Goal: Task Accomplishment & Management: Manage account settings

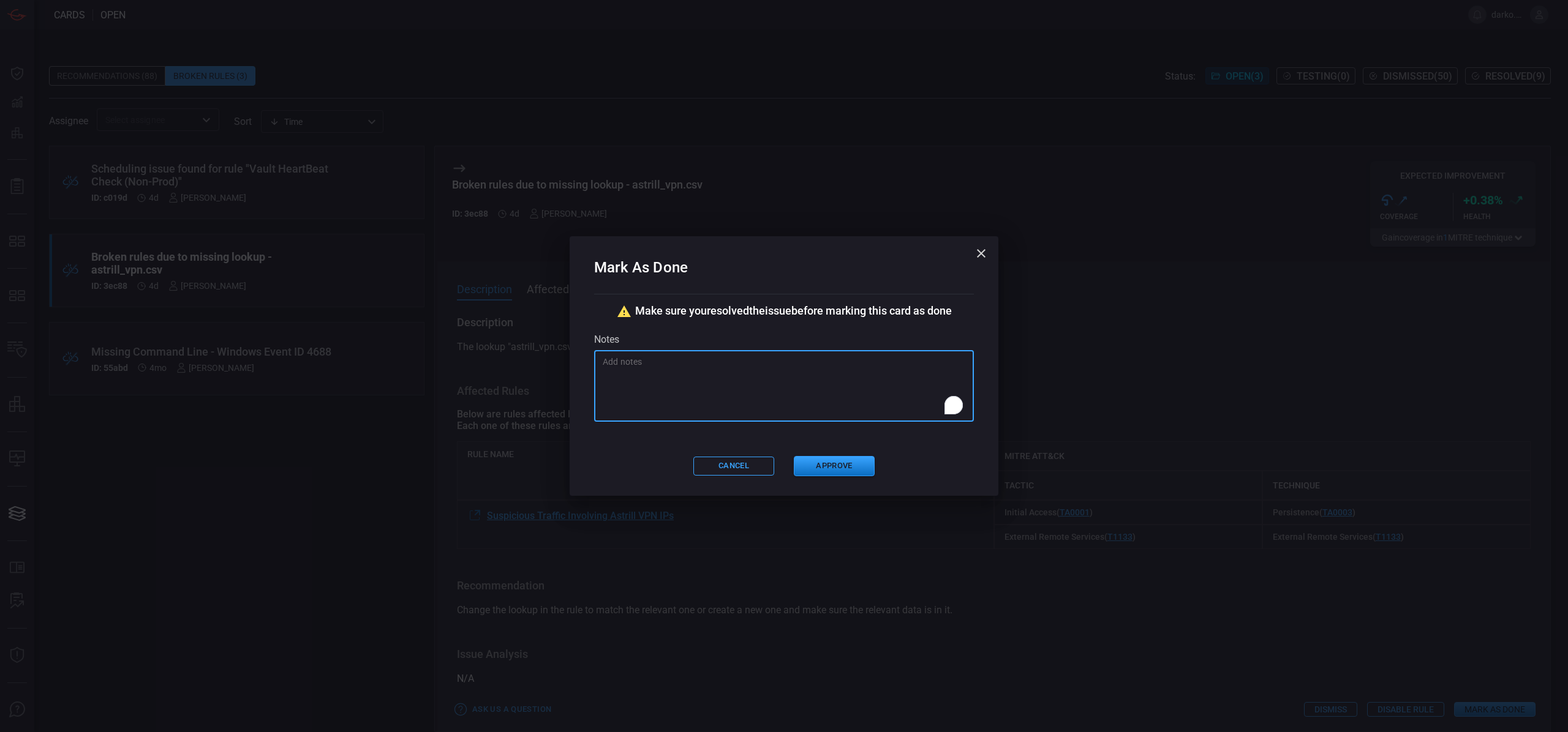
click at [727, 391] on textarea "To enrich screen reader interactions, please activate Accessibility in Grammarl…" at bounding box center [783, 386] width 362 height 61
paste textarea "STRY0230709"
type textarea "STRY0230709"
click at [821, 467] on button "Approve" at bounding box center [834, 466] width 81 height 20
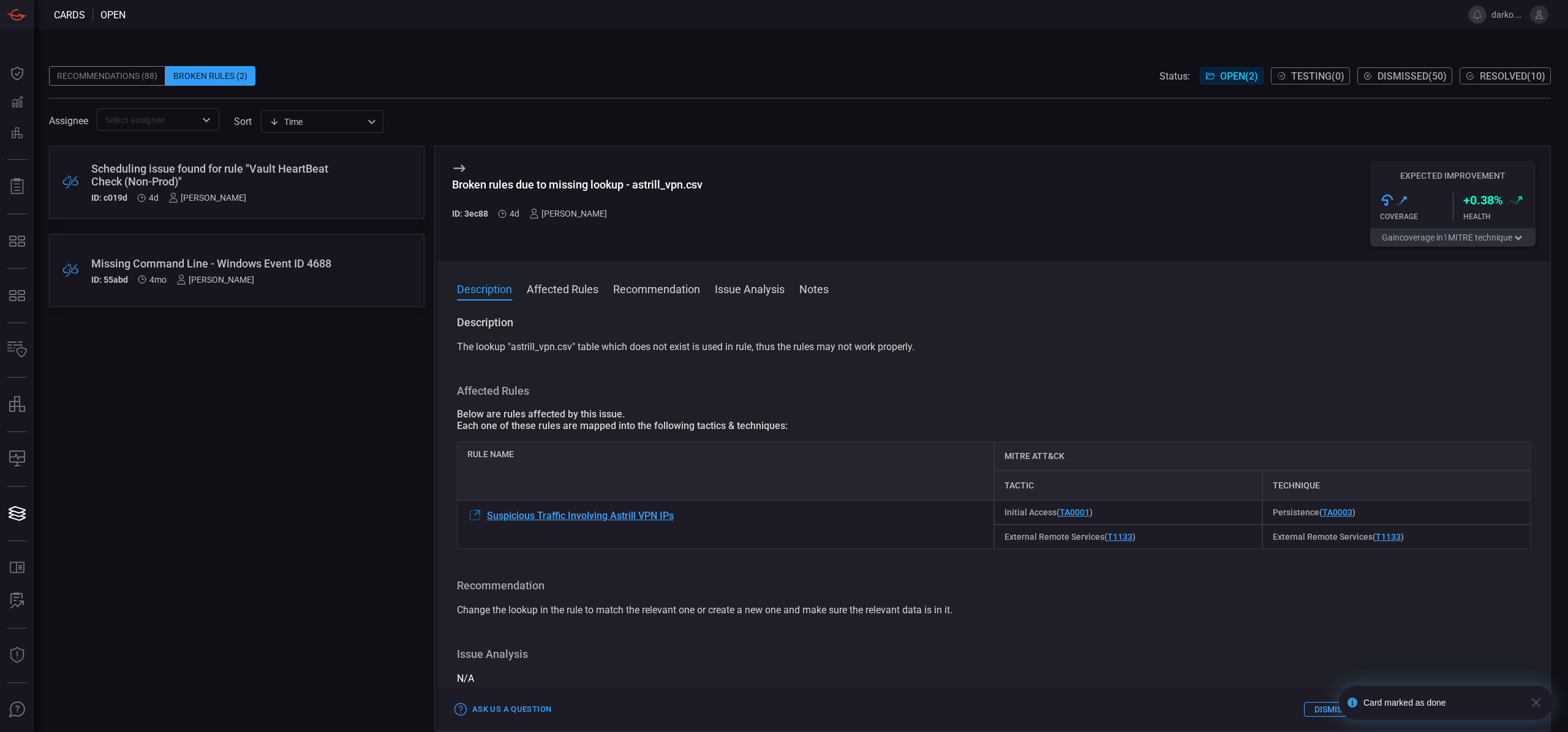
click at [324, 191] on div "Scheduling issue found for rule "Vault HeartBeat Check (Non-Prod)" ID: c019d 4d…" at bounding box center [213, 182] width 244 height 40
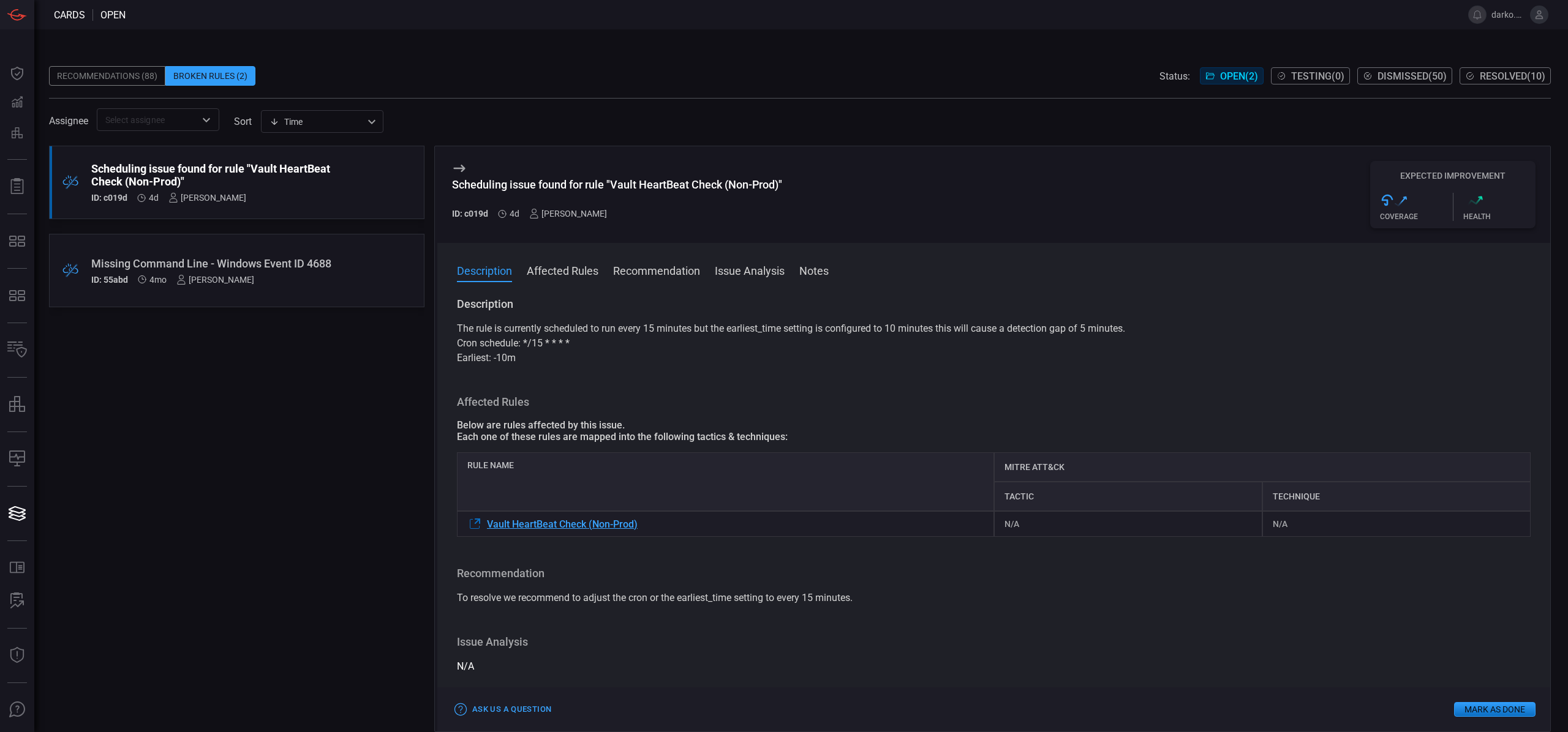
click at [530, 360] on p "Earliest: -10m" at bounding box center [994, 358] width 1074 height 14
drag, startPoint x: 525, startPoint y: 358, endPoint x: 458, endPoint y: 304, distance: 86.1
click at [455, 305] on div "Description The rule is currently scheduled to run every 15 minutes but the ear…" at bounding box center [994, 512] width 1113 height 430
copy div "Description The rule is currently scheduled to run every 15 minutes but the ear…"
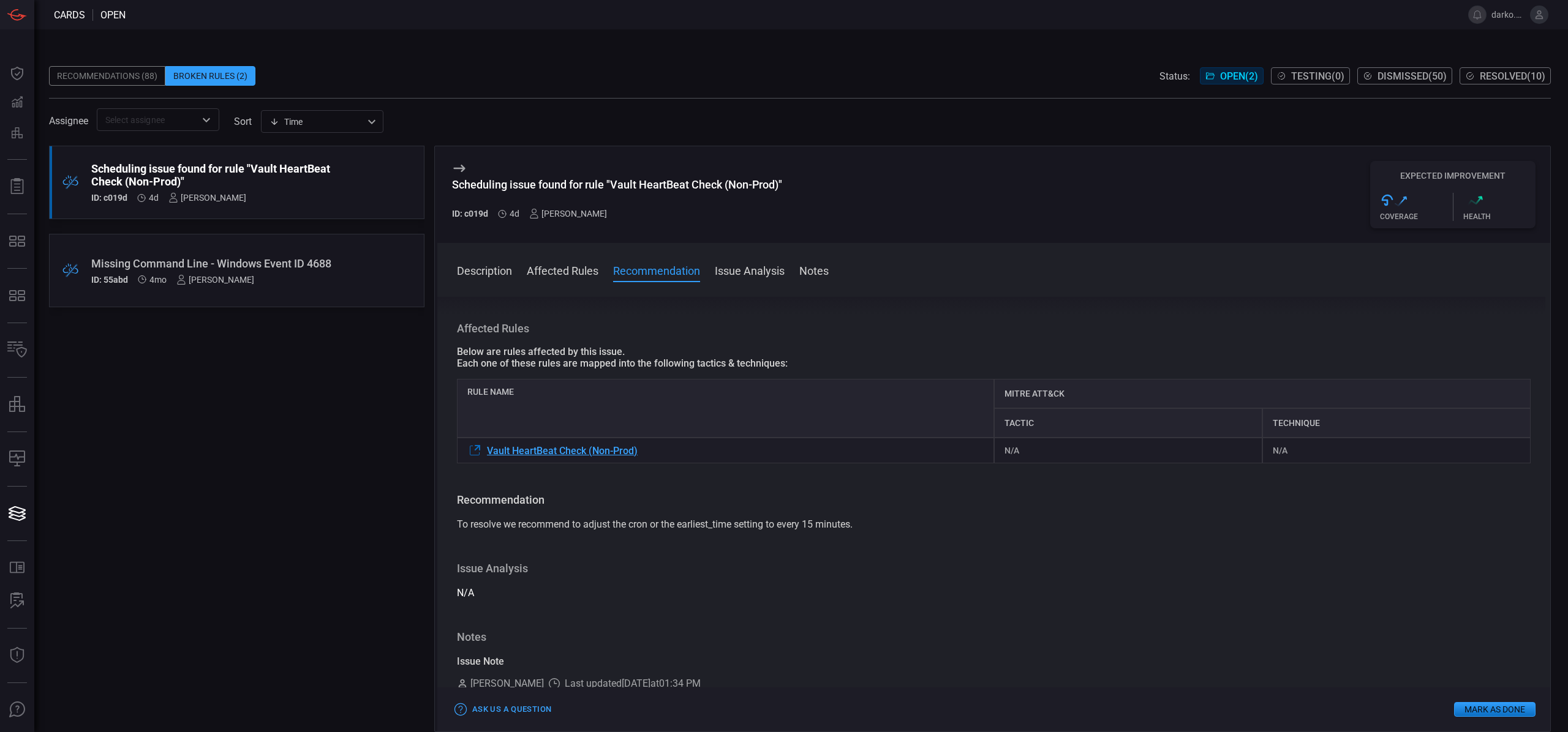
scroll to position [158, 0]
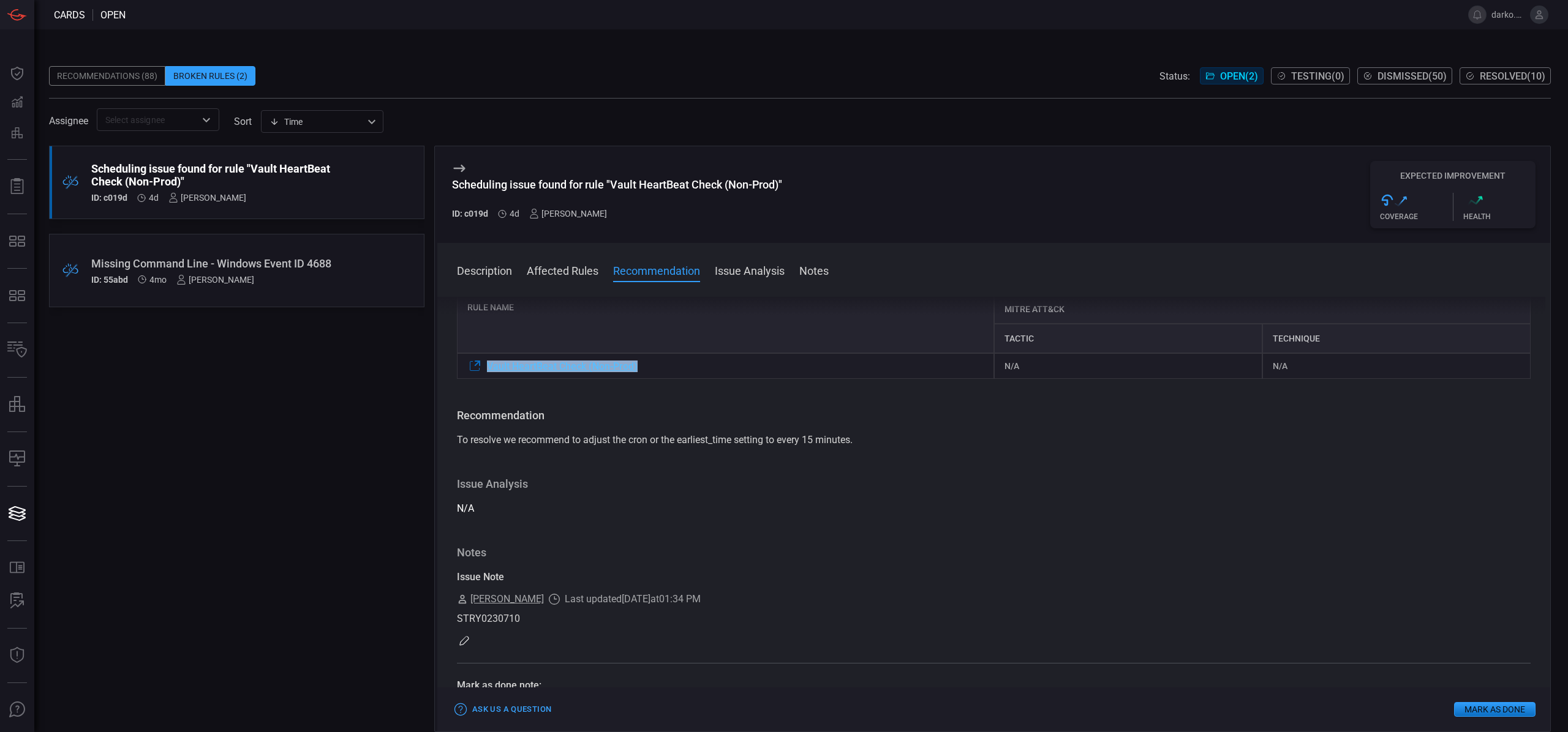
drag, startPoint x: 641, startPoint y: 368, endPoint x: 484, endPoint y: 367, distance: 157.0
click at [486, 367] on div "Vault HeartBeat Check (Non-Prod)" at bounding box center [725, 366] width 537 height 26
copy span "Vault HeartBeat Check (Non-Prod)"
drag, startPoint x: 845, startPoint y: 427, endPoint x: 864, endPoint y: 435, distance: 20.6
click at [847, 429] on div "Recommendation To resolve we recommend to adjust the cron or the earliest_time …" at bounding box center [994, 428] width 1074 height 39
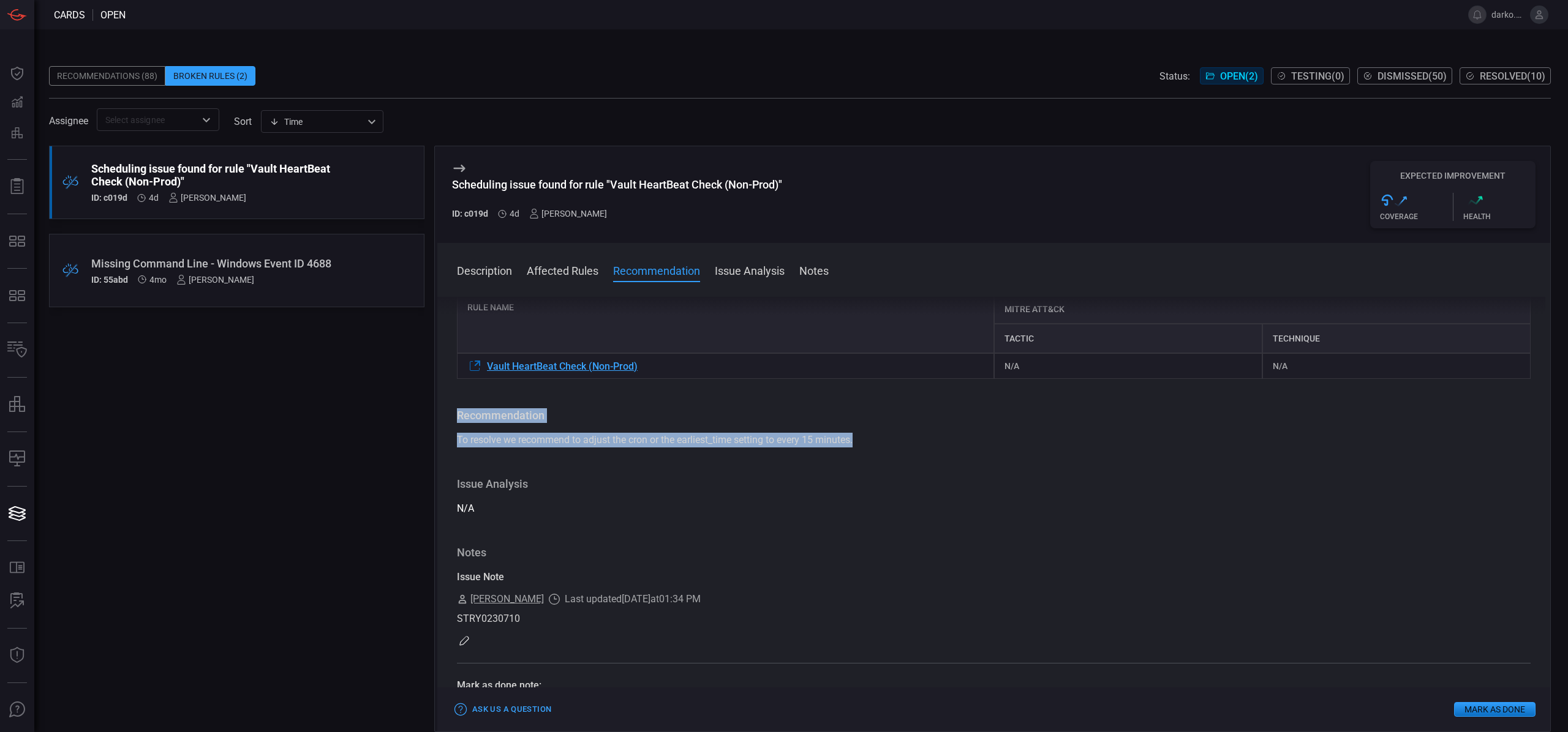
drag, startPoint x: 864, startPoint y: 437, endPoint x: 452, endPoint y: 419, distance: 412.4
click at [450, 421] on div "Description The rule is currently scheduled to run every 15 minutes but the ear…" at bounding box center [994, 512] width 1113 height 430
copy div "Recommendation To resolve we recommend to adjust the cron or the earliest_time …"
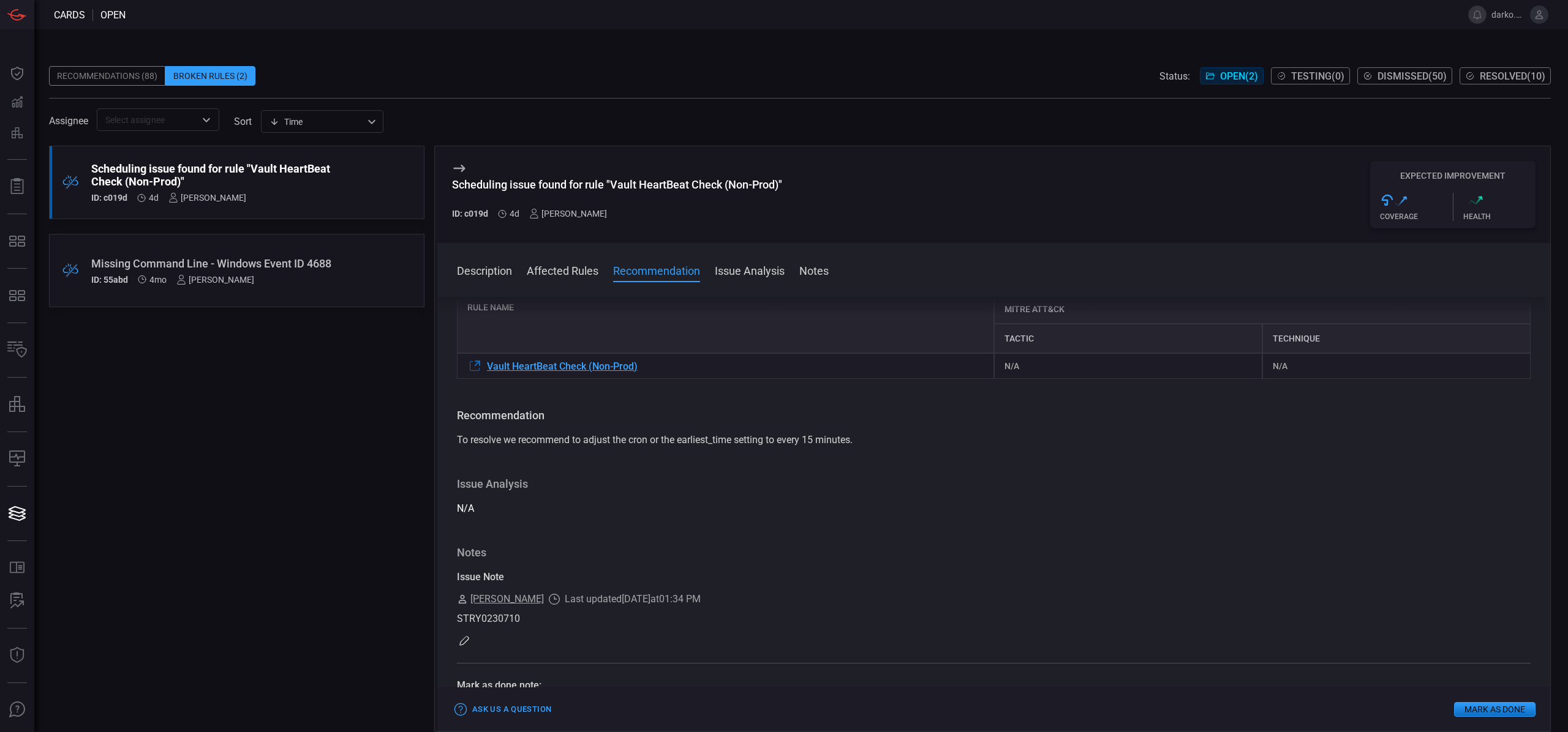
click at [813, 543] on div "Description The rule is currently scheduled to run every 15 minutes but the ear…" at bounding box center [994, 512] width 1113 height 430
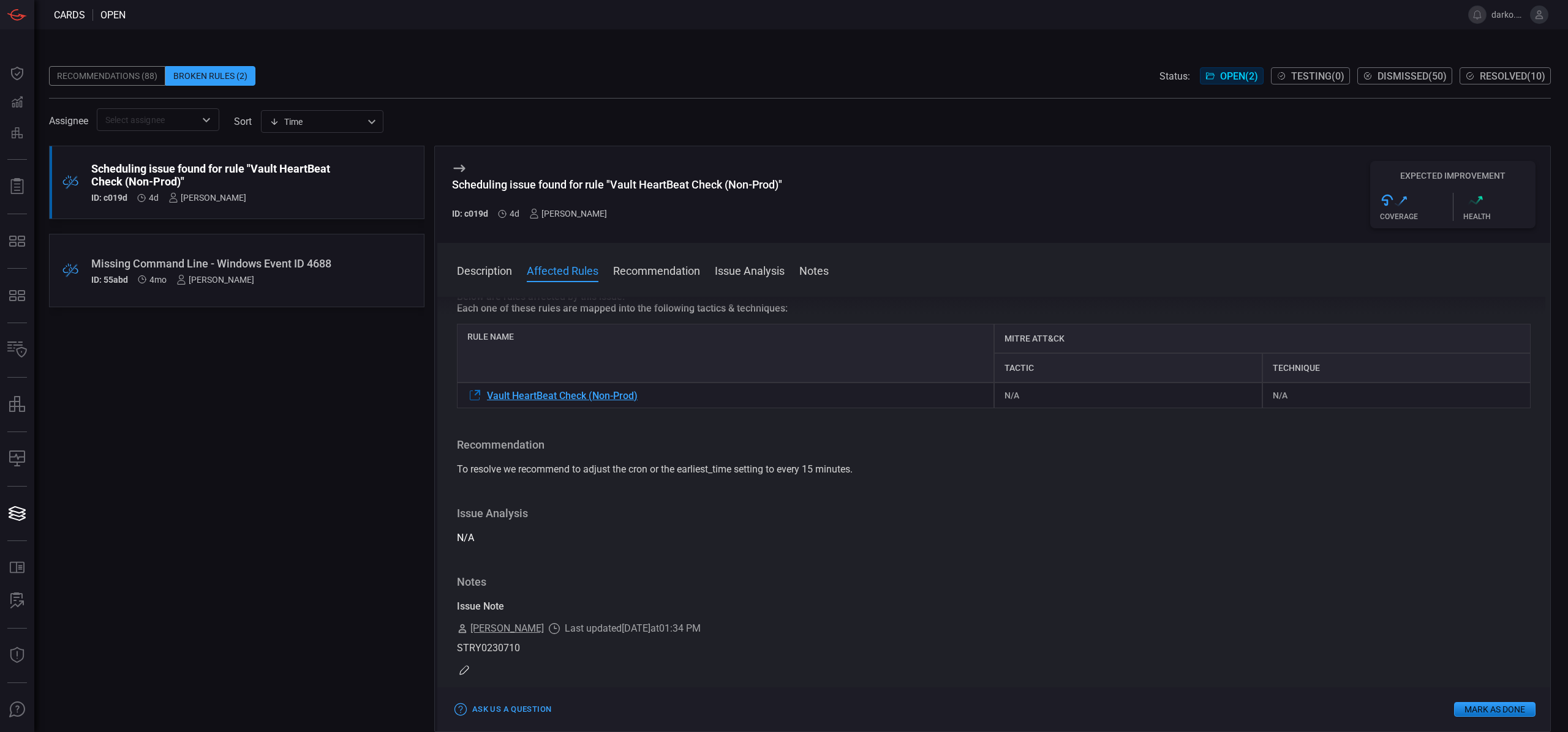
scroll to position [0, 0]
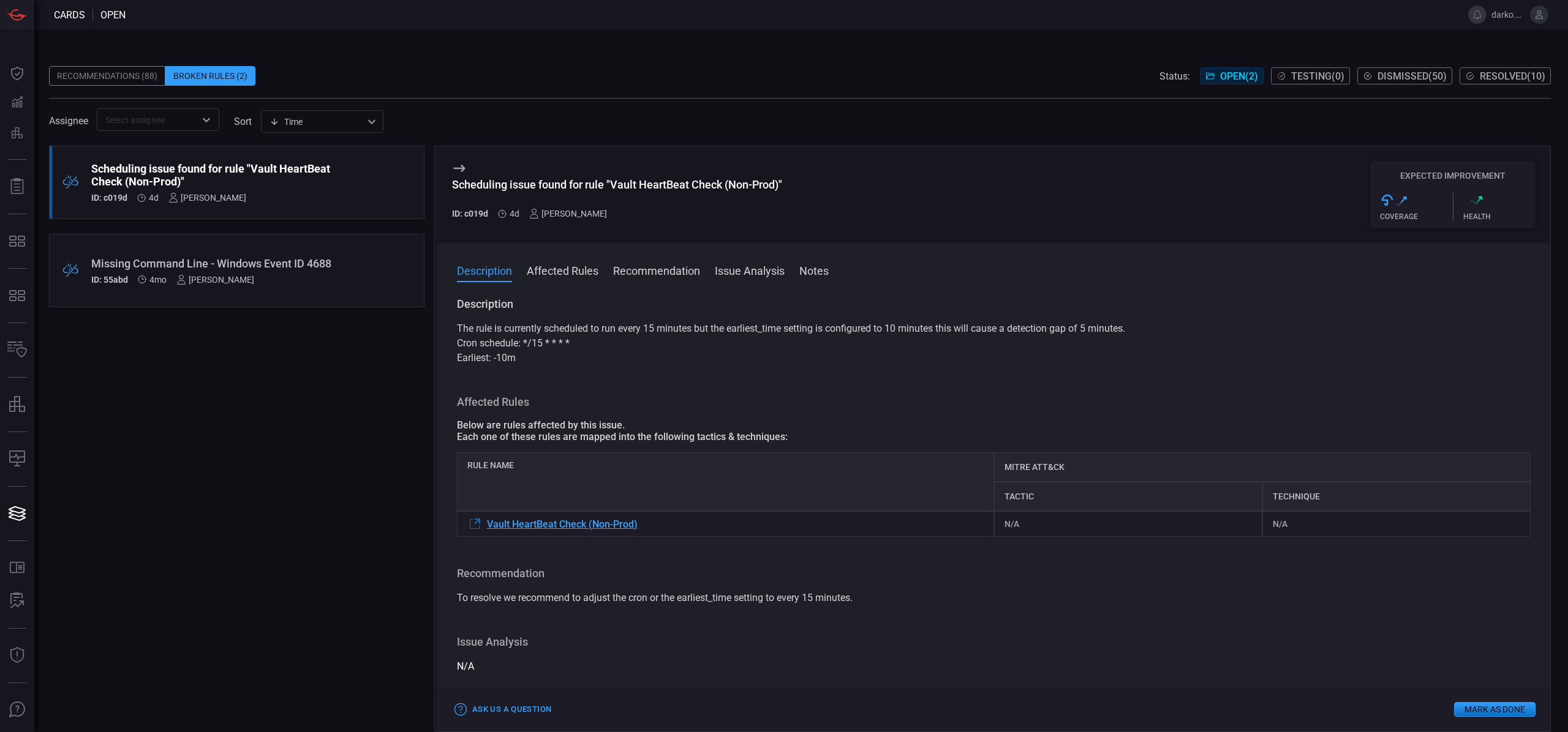
drag, startPoint x: 708, startPoint y: 189, endPoint x: 643, endPoint y: 182, distance: 65.4
click at [703, 187] on div "Scheduling issue found for rule "Vault HeartBeat Check (Non-Prod)"" at bounding box center [617, 184] width 330 height 13
drag, startPoint x: 615, startPoint y: 185, endPoint x: 780, endPoint y: 182, distance: 165.0
click at [780, 182] on div "Scheduling issue found for rule "Vault HeartBeat Check (Non-Prod)"" at bounding box center [617, 184] width 330 height 13
copy div "Vault HeartBeat Check (Non-Prod)"
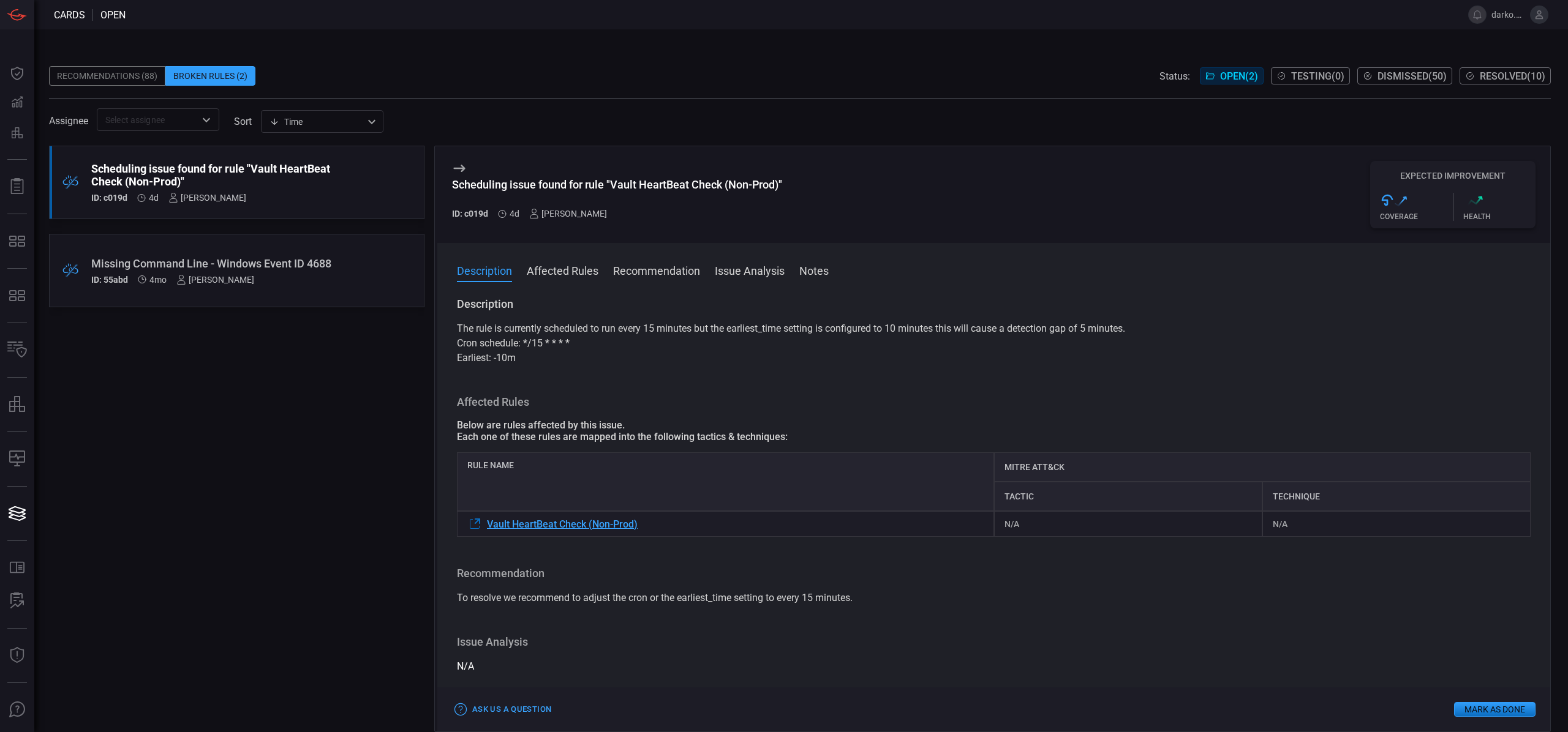
click at [564, 370] on div "Description The rule is currently scheduled to run every 15 minutes but the ear…" at bounding box center [994, 512] width 1113 height 430
drag, startPoint x: 520, startPoint y: 357, endPoint x: 454, endPoint y: 334, distance: 69.9
click at [454, 334] on div "Description The rule is currently scheduled to run every 15 minutes but the ear…" at bounding box center [994, 512] width 1113 height 430
copy div "The rule is currently scheduled to run every 15 minutes but the earliest_time s…"
drag, startPoint x: 888, startPoint y: 596, endPoint x: 450, endPoint y: 601, distance: 438.0
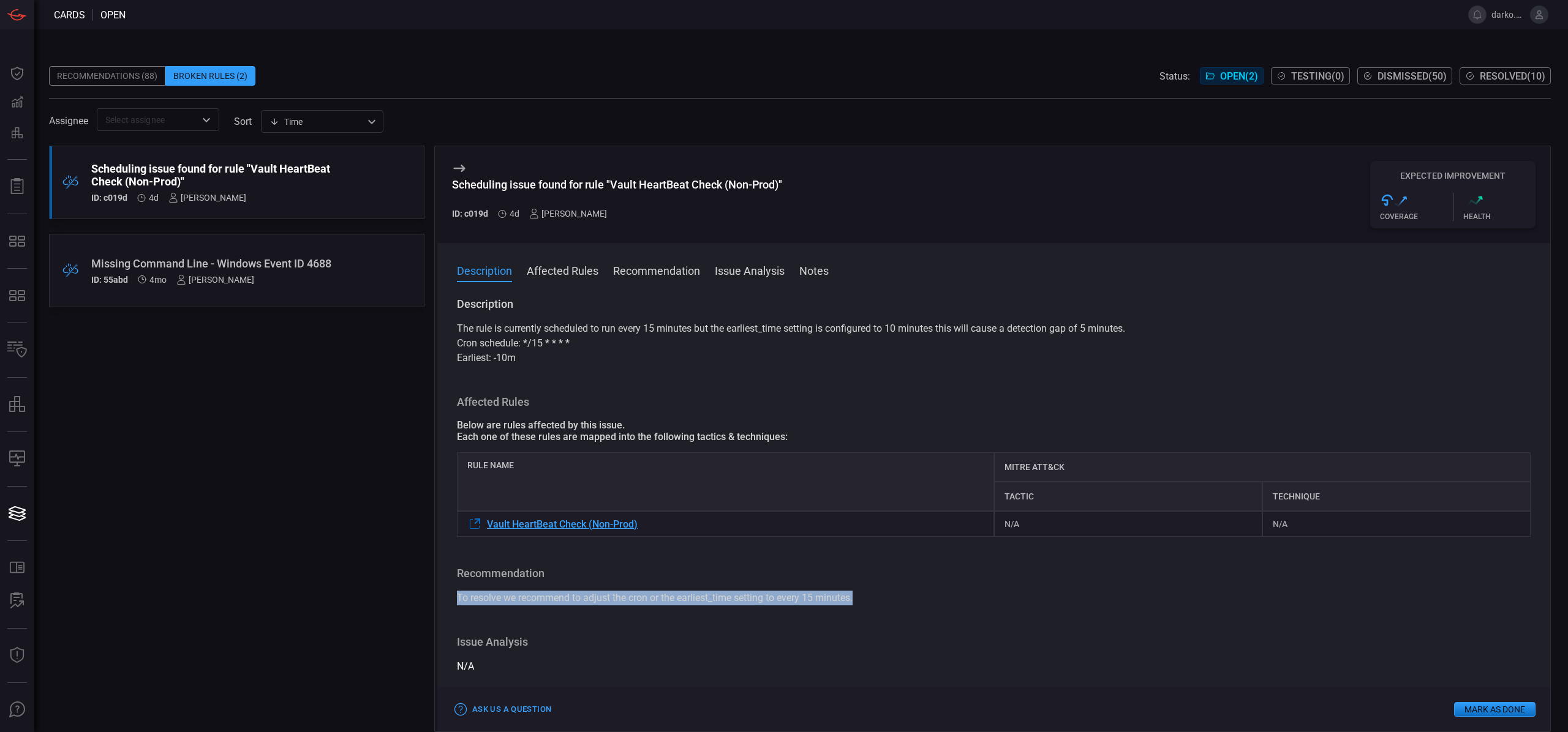
click at [450, 601] on div "Description The rule is currently scheduled to run every 15 minutes but the ear…" at bounding box center [994, 512] width 1113 height 430
copy span "To resolve we recommend to adjust the cron or the earliest_time setting to ever…"
click at [1275, 321] on p "The rule is currently scheduled to run every 15 minutes but the earliest_time s…" at bounding box center [994, 329] width 1074 height 14
click at [291, 271] on div "Missing Command Line - Windows Event ID 4688 ID: 55abd 4mo [PERSON_NAME]" at bounding box center [213, 271] width 244 height 27
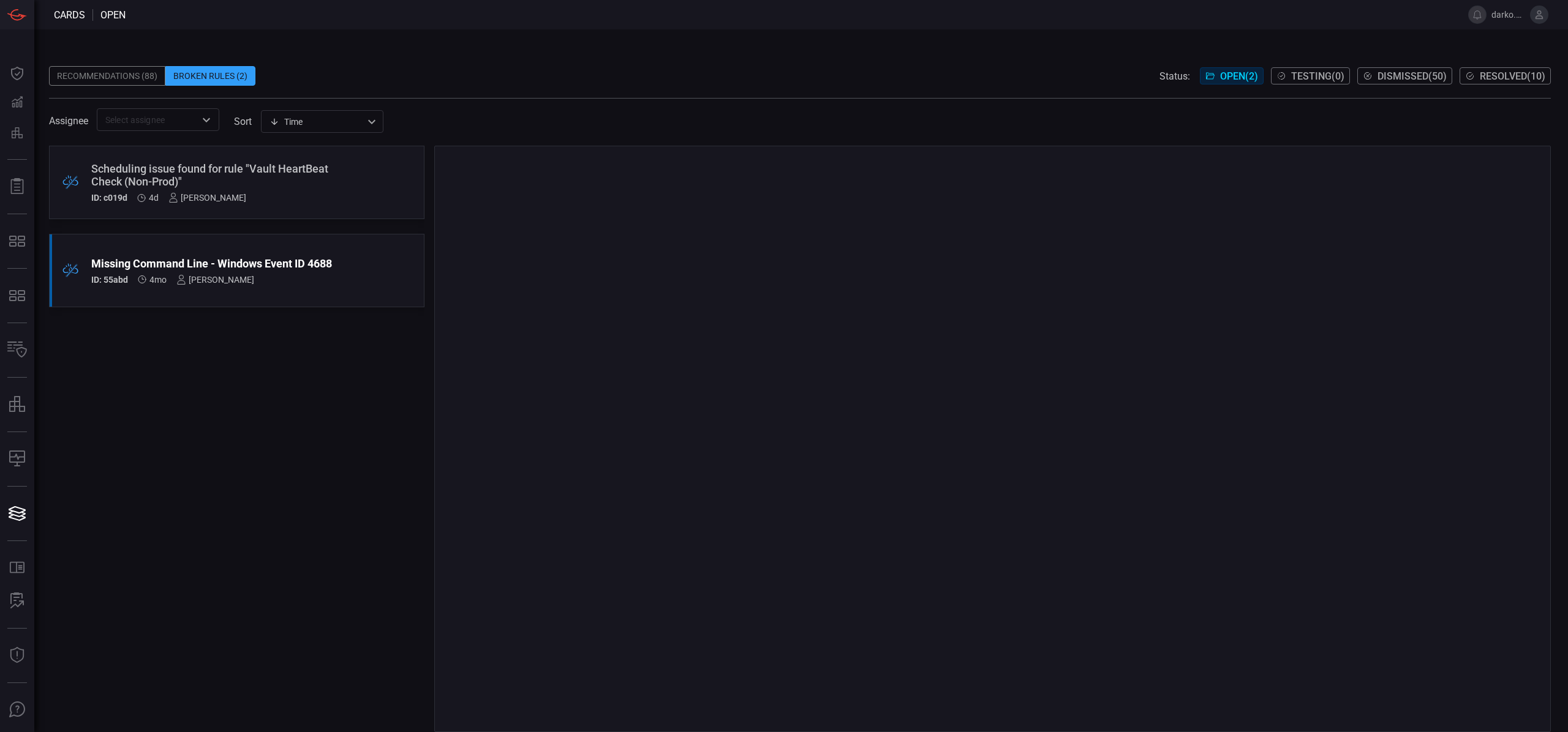
click at [313, 197] on div "ID: c019d 4d [PERSON_NAME]" at bounding box center [213, 198] width 244 height 10
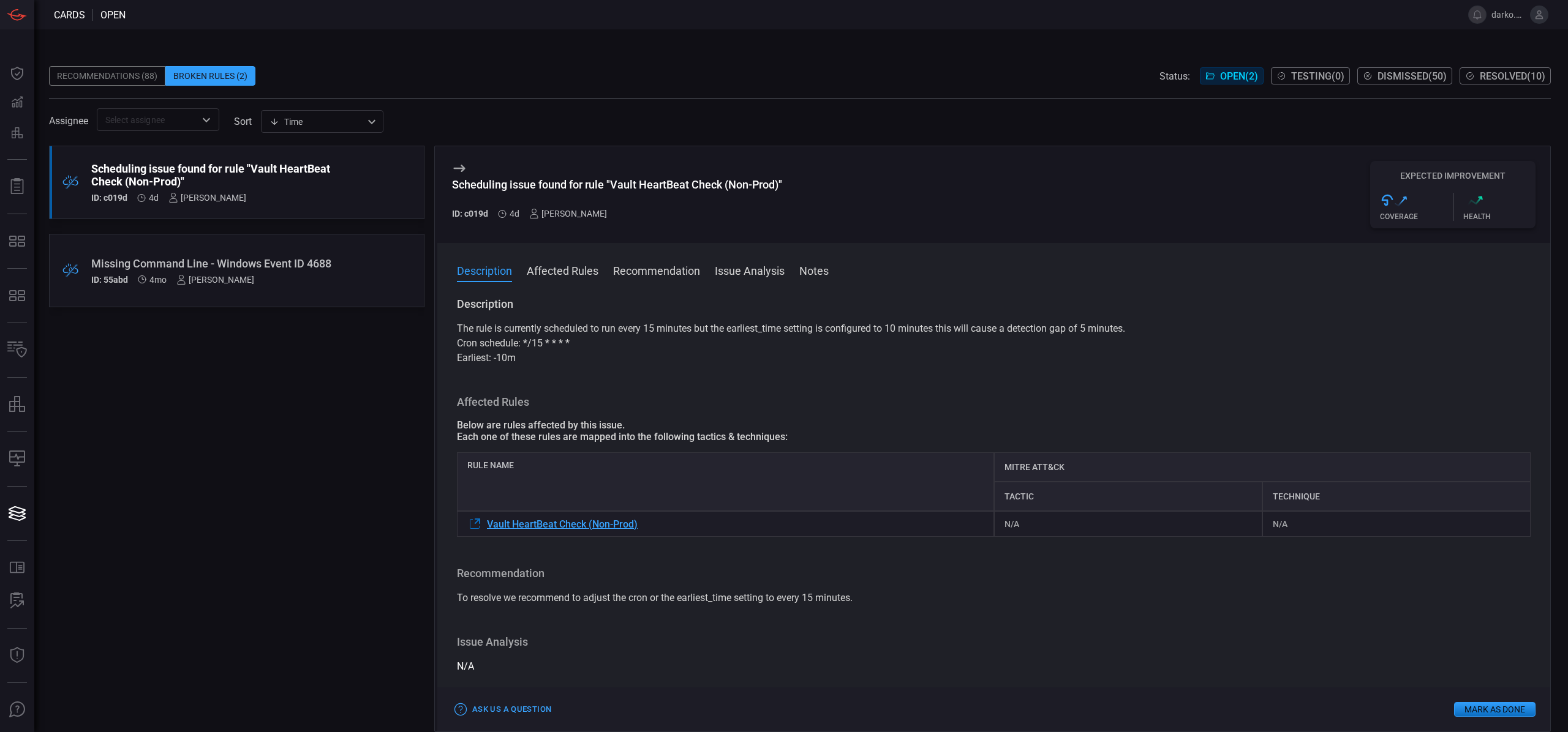
click at [1493, 707] on button "Mark as Done" at bounding box center [1494, 710] width 81 height 14
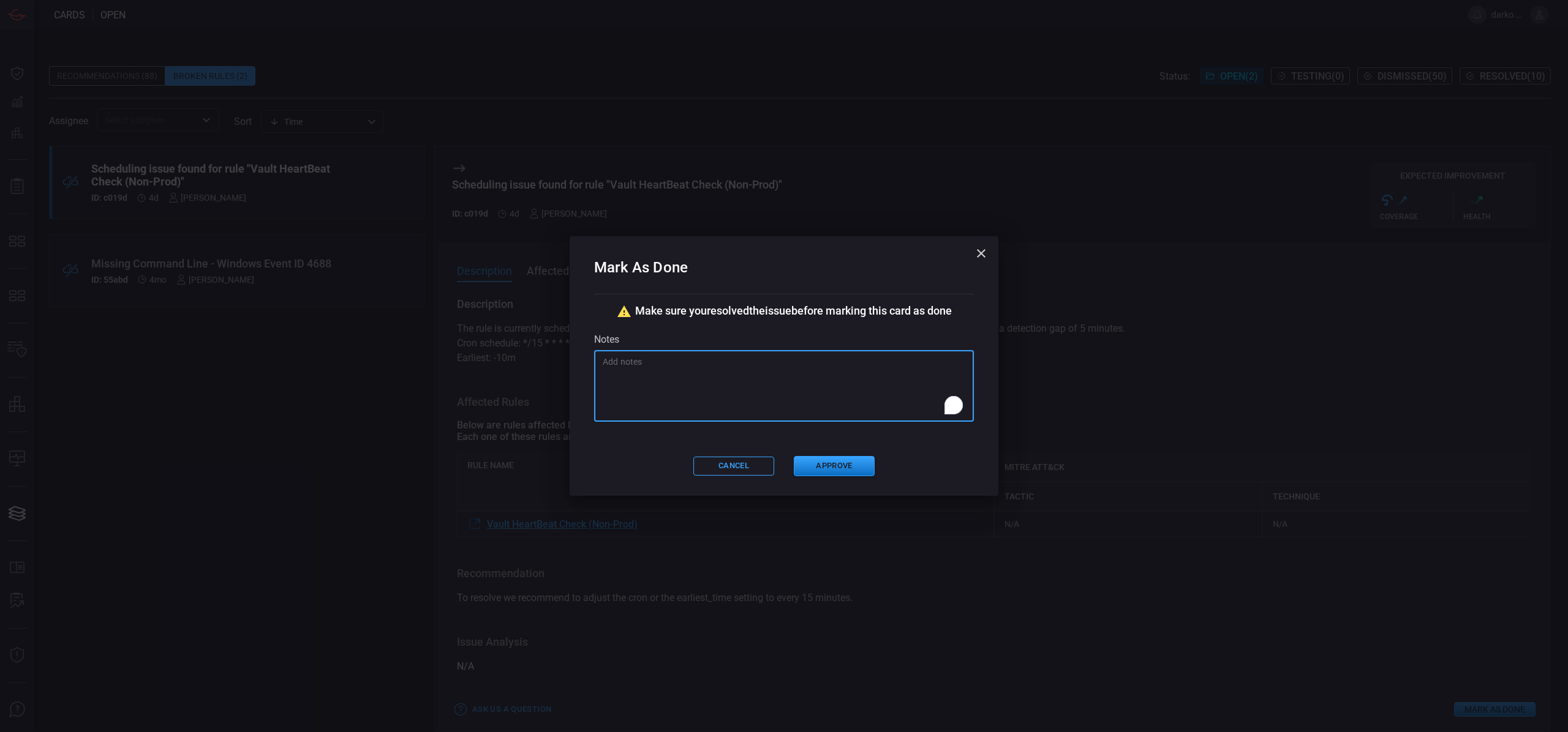
click at [716, 378] on textarea "To enrich screen reader interactions, please activate Accessibility in Grammarl…" at bounding box center [783, 386] width 362 height 61
type textarea "This alert is not under Corp Sec monitoring. But suggestions are sent to the al…"
click at [841, 463] on button "Approve" at bounding box center [834, 466] width 81 height 20
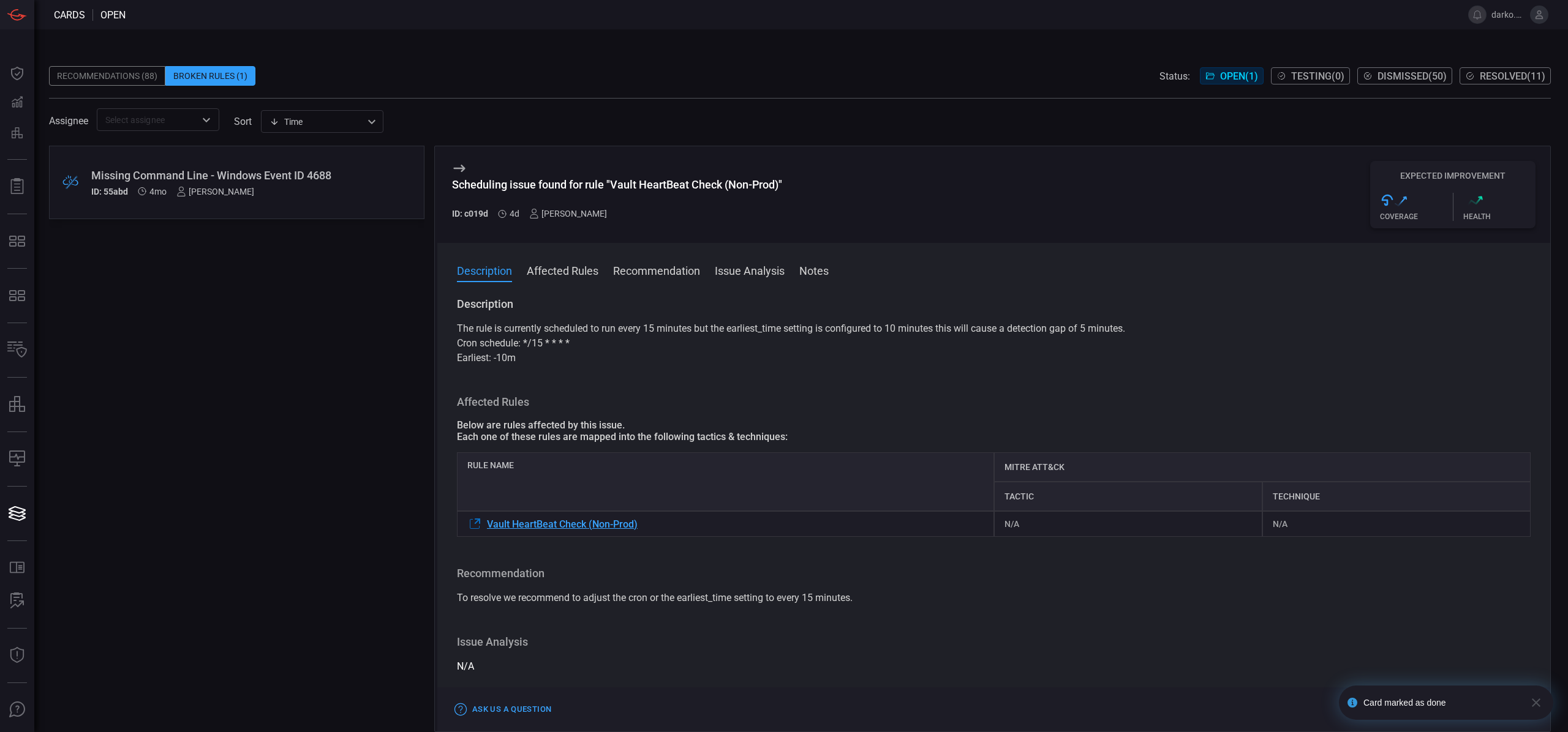
click at [205, 179] on div "Missing Command Line - Windows Event ID 4688" at bounding box center [213, 176] width 244 height 13
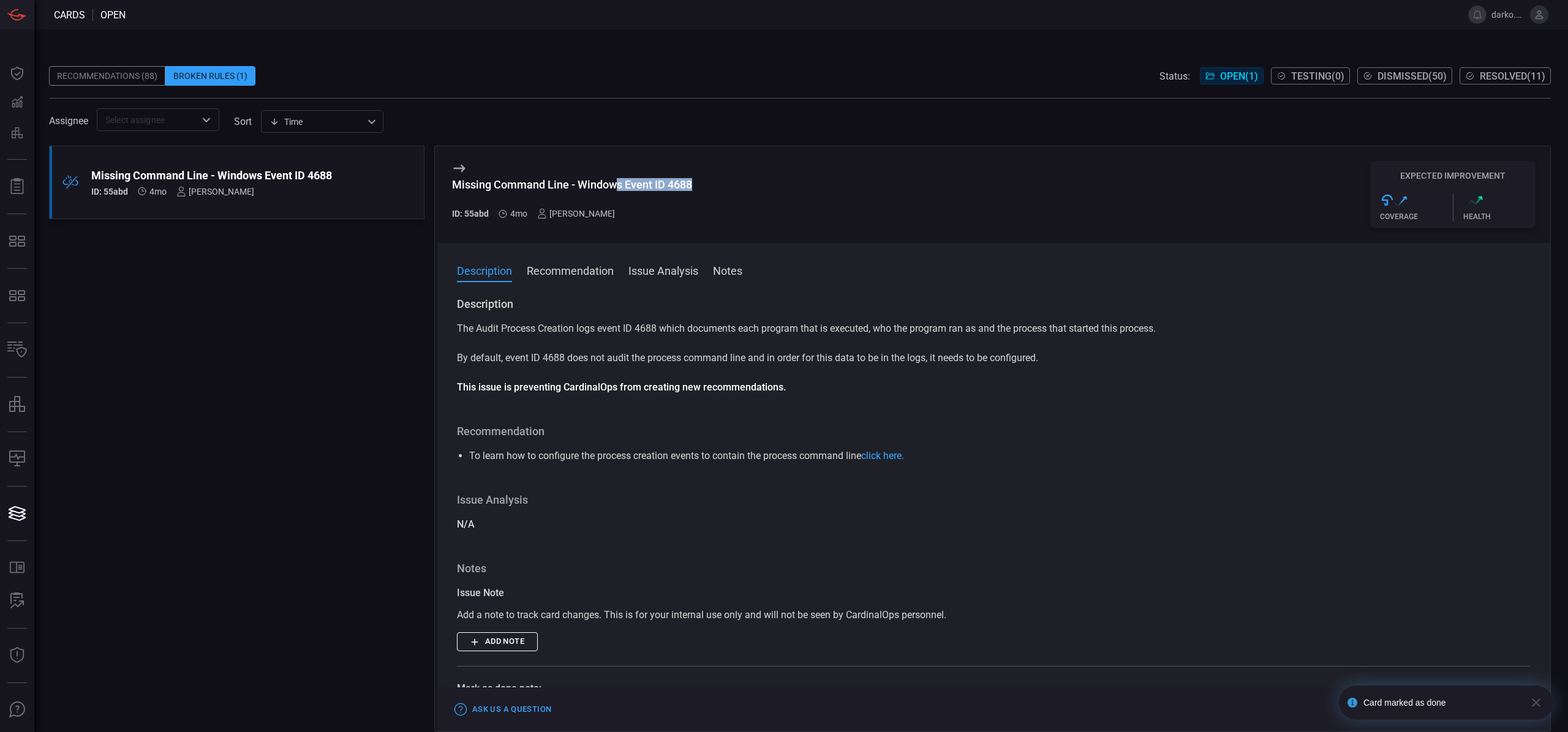
drag, startPoint x: 620, startPoint y: 192, endPoint x: 606, endPoint y: 187, distance: 14.9
click at [614, 189] on h3 "Missing Command Line - Windows Event ID 4688" at bounding box center [571, 191] width 240 height 26
drag, startPoint x: 622, startPoint y: 185, endPoint x: 700, endPoint y: 186, distance: 78.0
click at [700, 186] on div "Missing Command Line - Windows Event ID 4688 ID: 55abd 4mo [PERSON_NAME] Expect…" at bounding box center [994, 195] width 1113 height 97
copy div "Windows Event ID 4688"
